Goal: Use online tool/utility: Utilize a website feature to perform a specific function

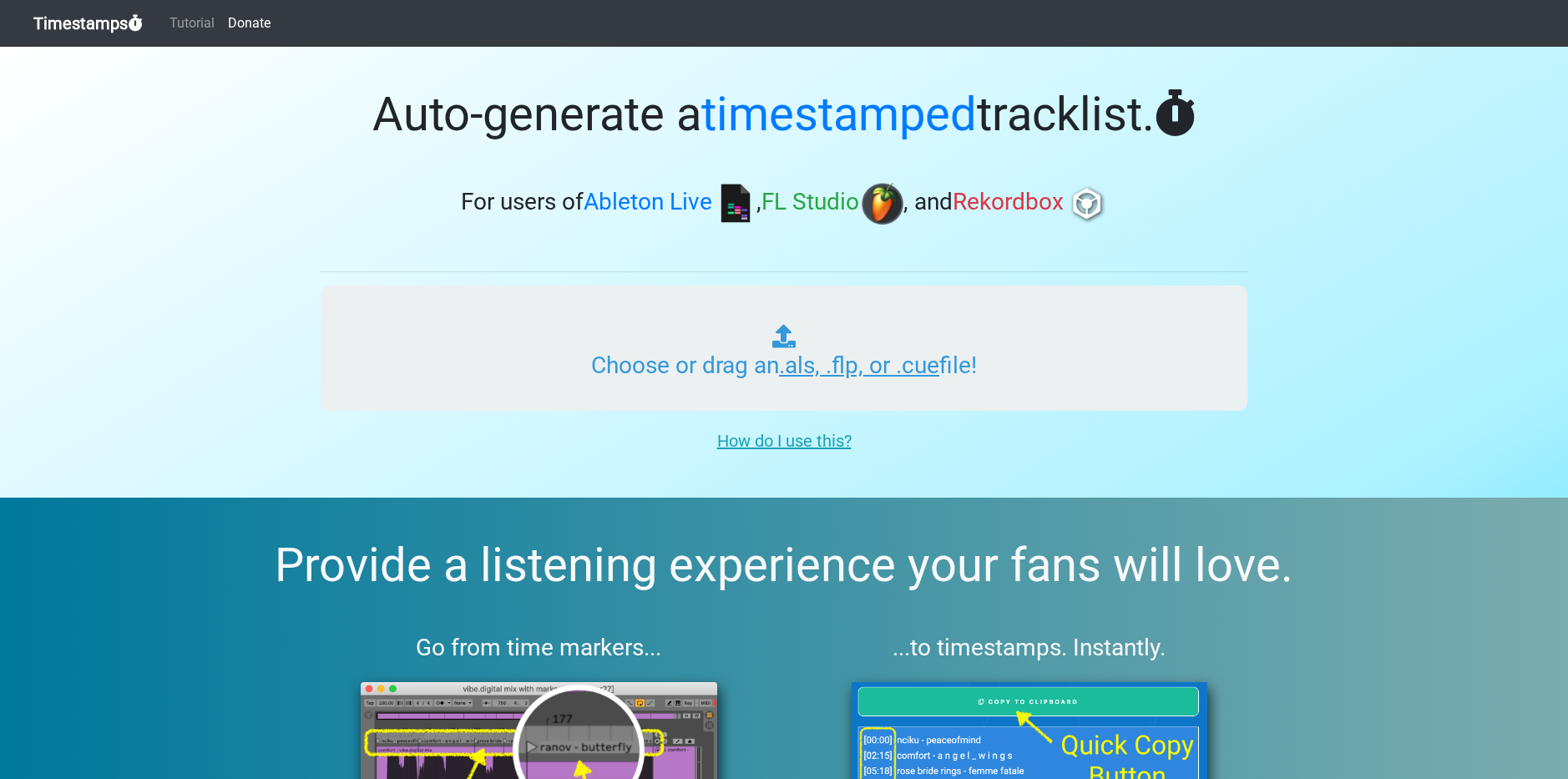
click at [652, 349] on input "Choose or drag an .als, .flp, or .cue file!" at bounding box center [784, 348] width 927 height 126
type input "C:\fakepath\WEEKEND SHENANIGANS #013.als"
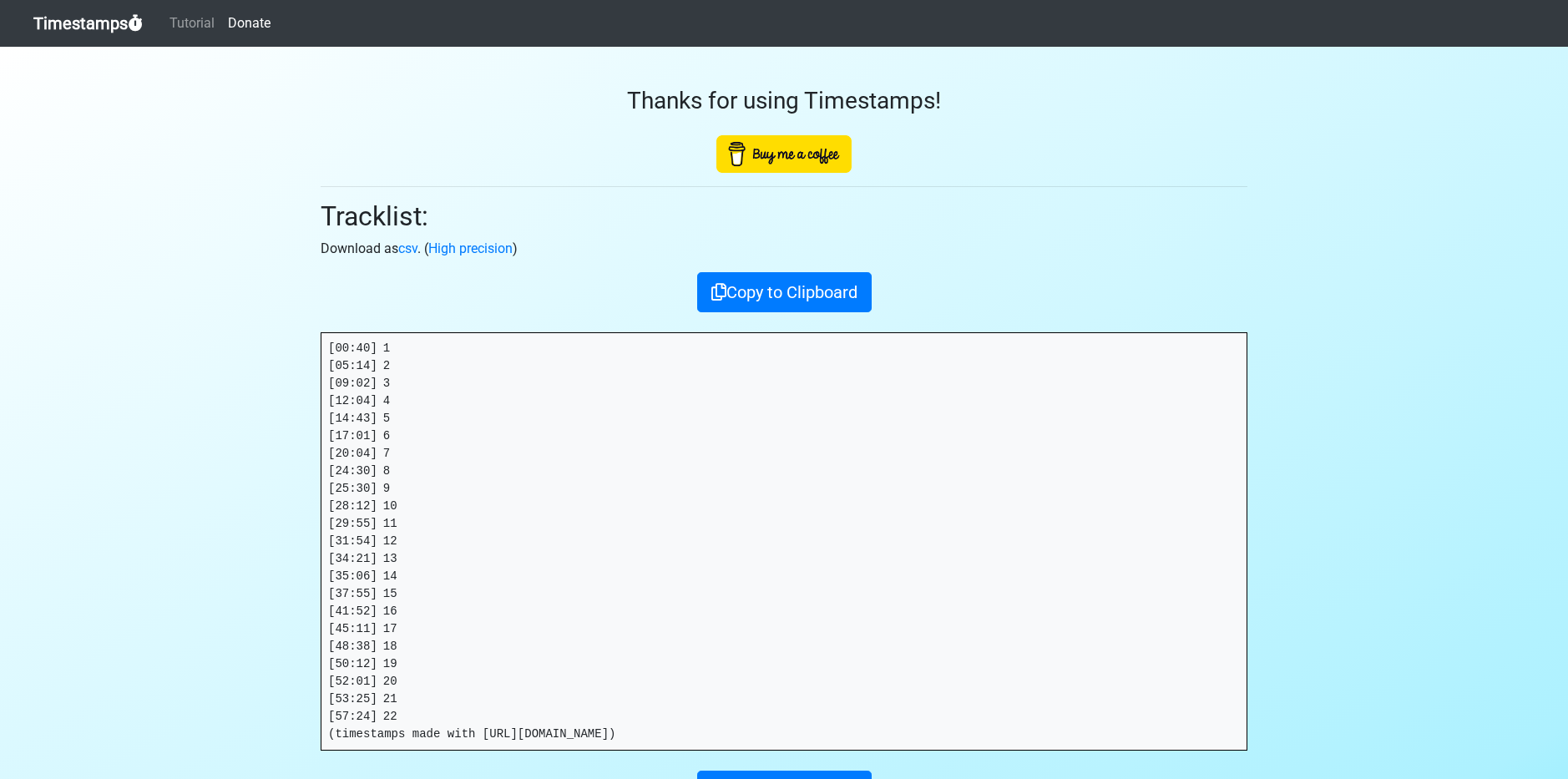
click at [463, 694] on pre "[00:40] 1 [05:14] 2 [09:02] 3 [12:04] 4 [14:43] 5 [17:01] 6 [20:04] 7 [24:30] 8…" at bounding box center [784, 542] width 926 height 417
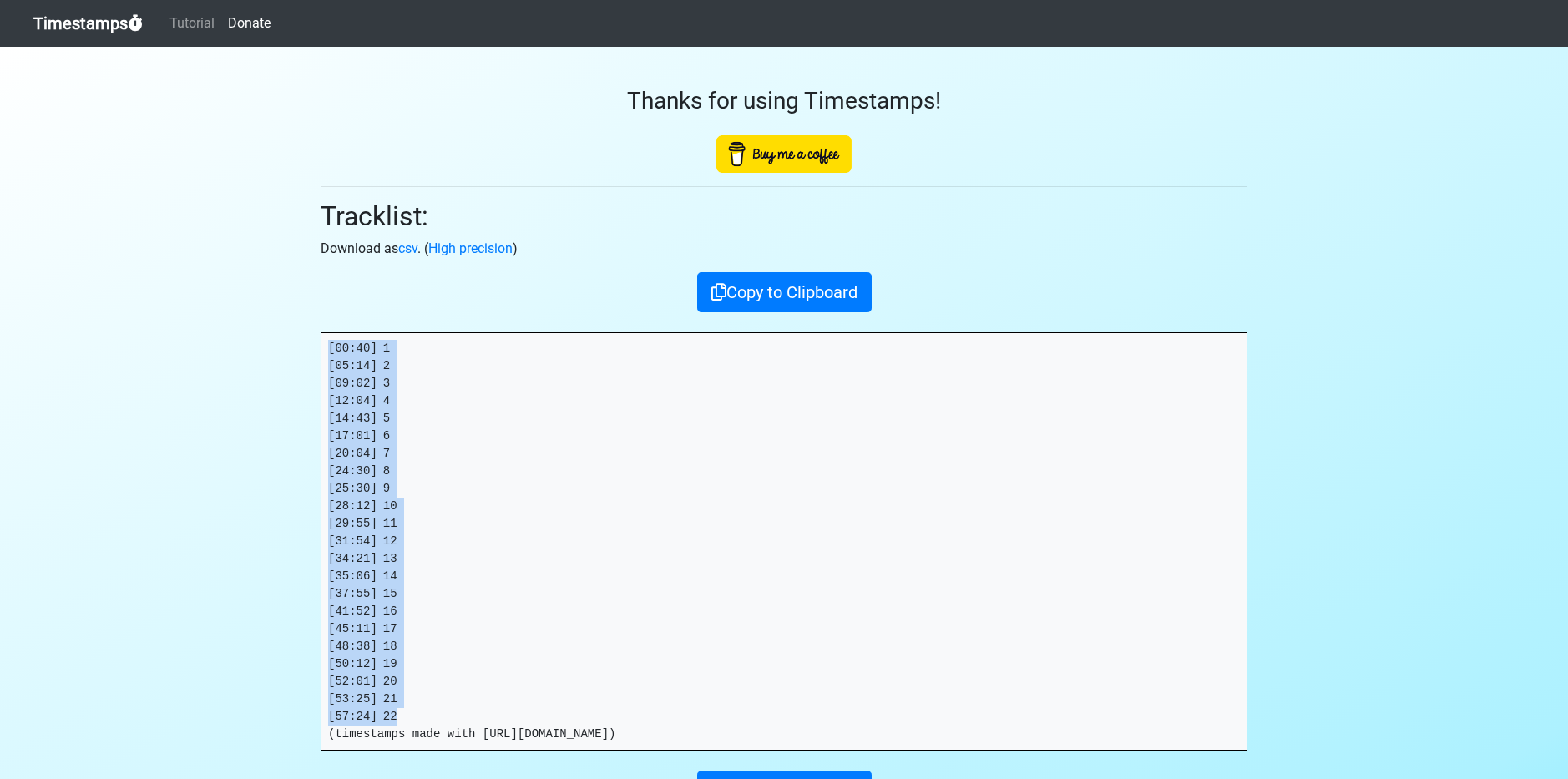
drag, startPoint x: 418, startPoint y: 694, endPoint x: 340, endPoint y: 354, distance: 348.8
click at [314, 340] on div "Thanks for using Timestamps! Tracklist: Download as csv . ( High precision ) Co…" at bounding box center [784, 429] width 952 height 764
copy pre "[00:40] 1 [05:14] 2 [09:02] 3 [12:04] 4 [14:43] 5 [17:01] 6 [20:04] 7 [24:30] 8…"
